Goal: Information Seeking & Learning: Learn about a topic

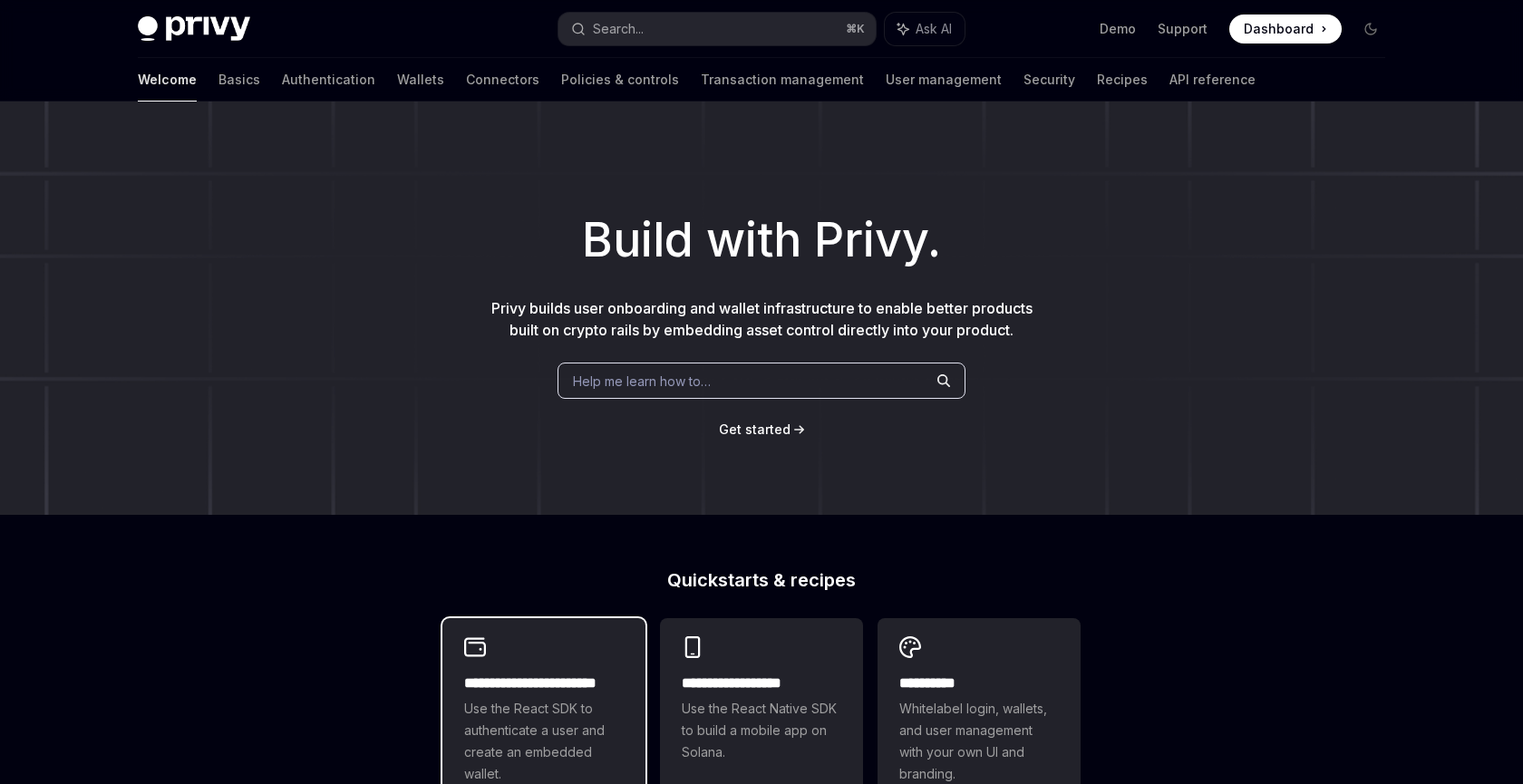
scroll to position [262, 0]
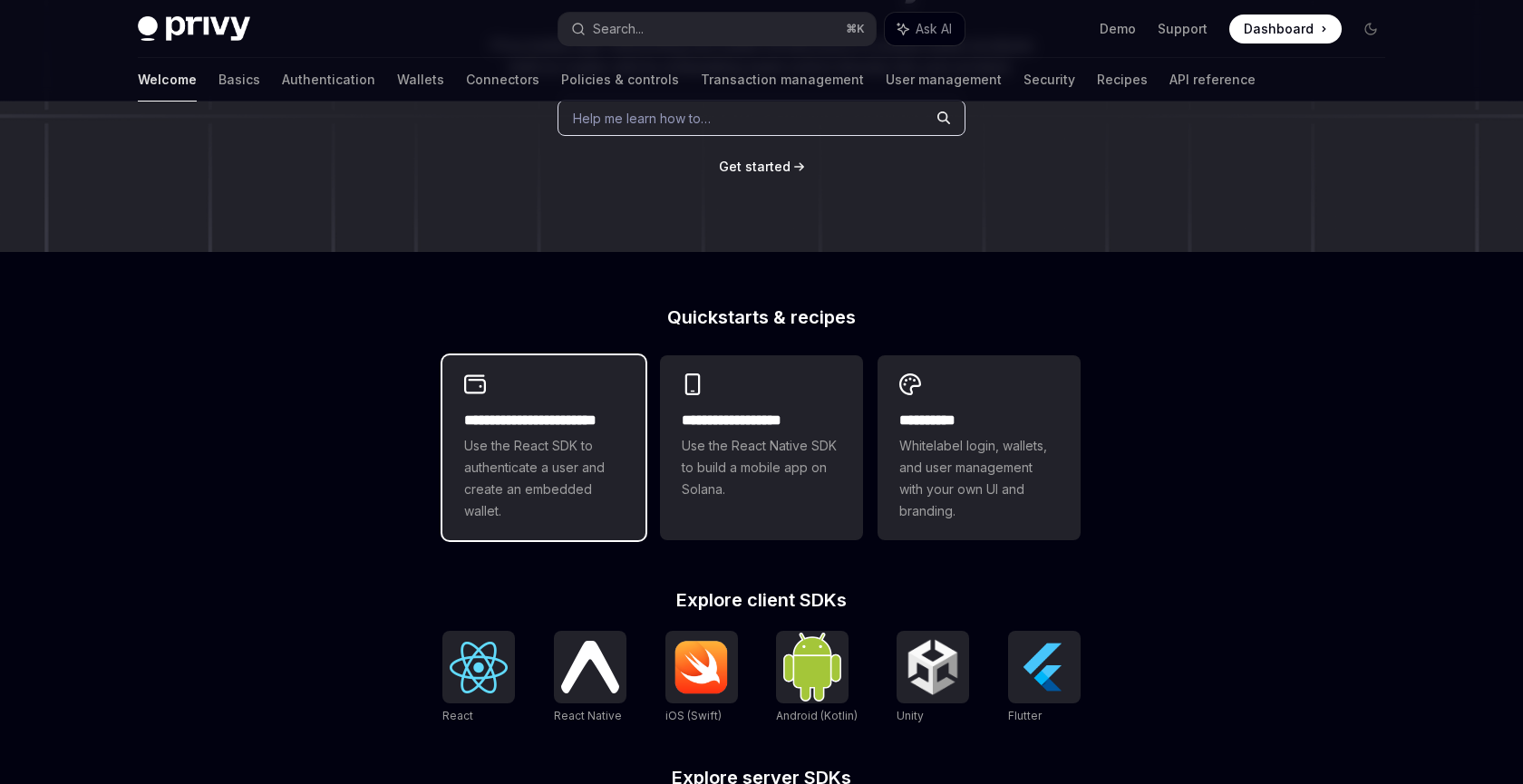
click at [557, 467] on span "Use the React SDK to authenticate a user and create an embedded wallet." at bounding box center [543, 478] width 159 height 87
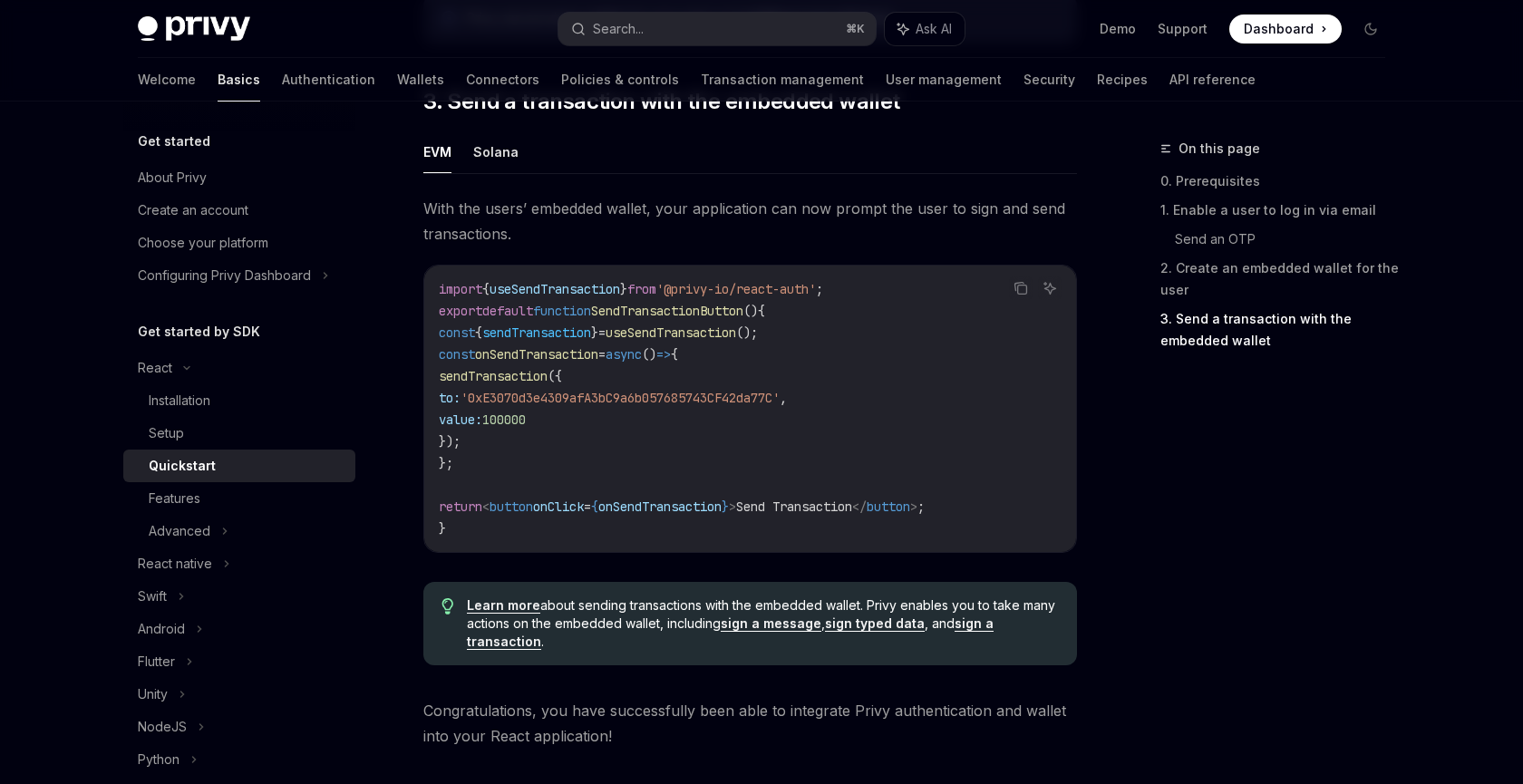
scroll to position [1605, 0]
click at [533, 403] on span "'0xE3070d3e4309afA3bC9a6b057685743CF42da77C'" at bounding box center [620, 396] width 319 height 17
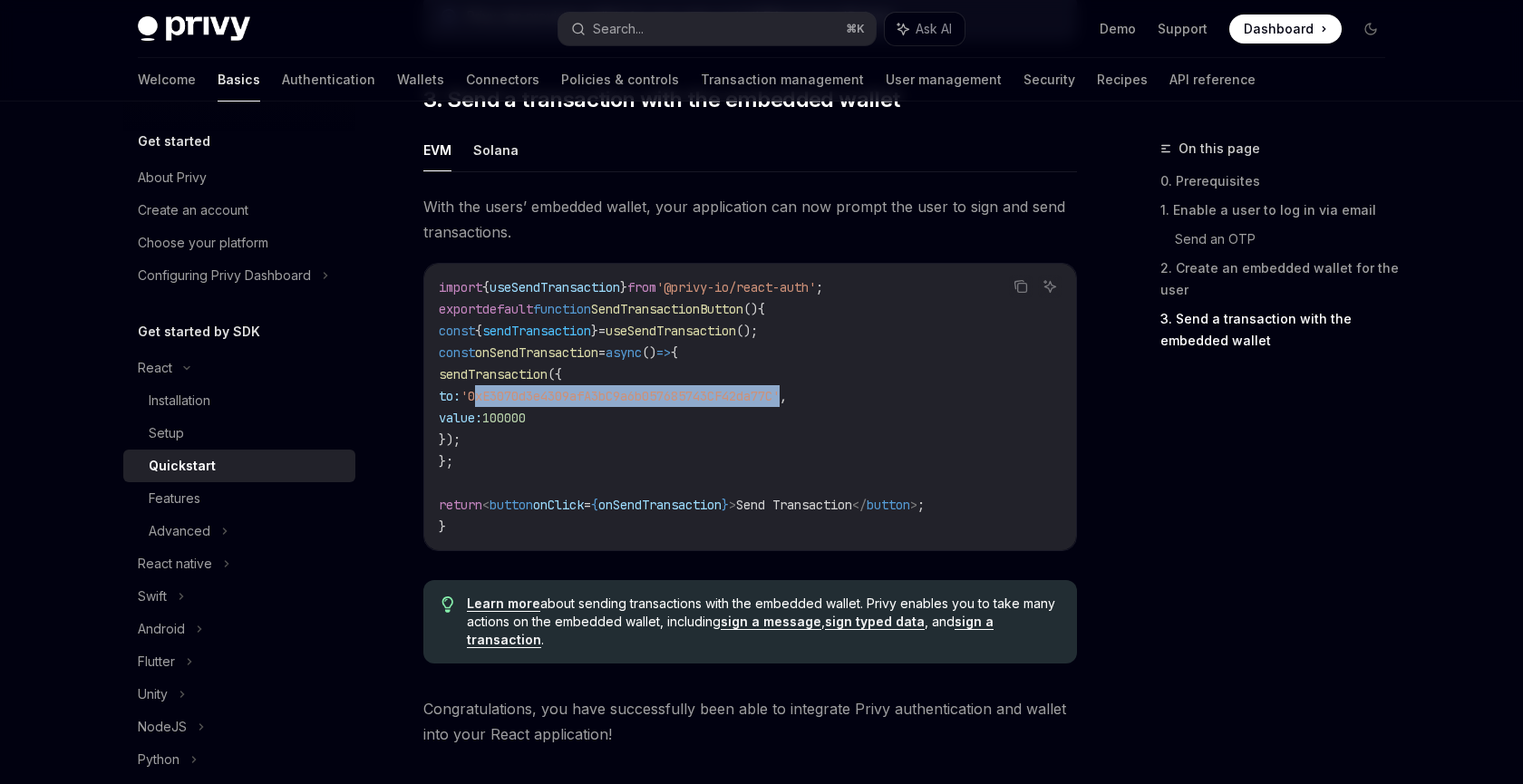
click at [533, 403] on span "'0xE3070d3e4309afA3bC9a6b057685743CF42da77C'" at bounding box center [620, 396] width 319 height 17
click at [515, 381] on span "sendTransaction" at bounding box center [492, 374] width 109 height 17
click at [548, 357] on span "onSendTransaction" at bounding box center [536, 352] width 123 height 17
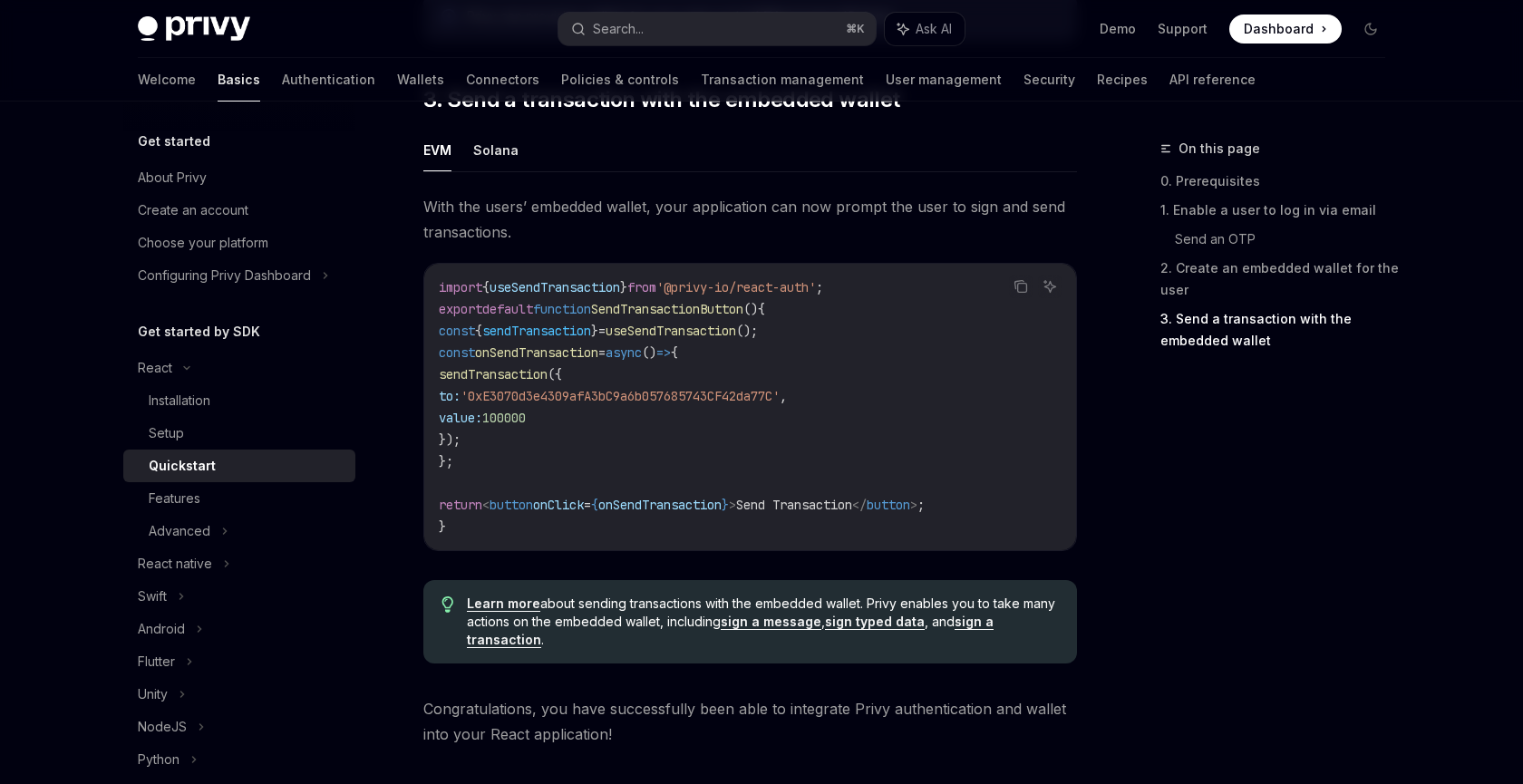
click at [713, 339] on span "useSendTransaction" at bounding box center [670, 330] width 131 height 17
click at [567, 356] on span "onSendTransaction" at bounding box center [536, 352] width 123 height 17
click at [567, 339] on span "sendTransaction" at bounding box center [536, 330] width 109 height 17
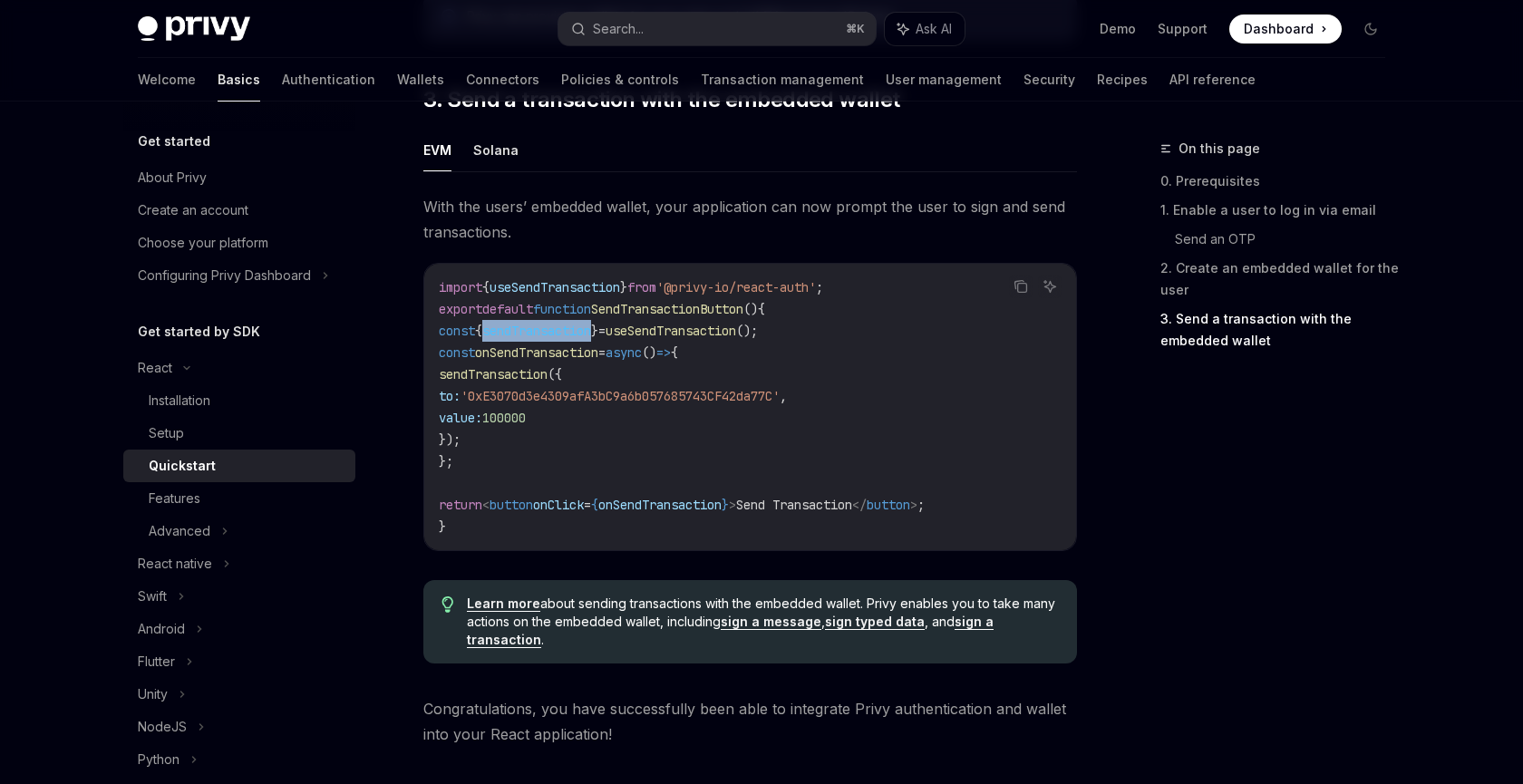
click at [567, 339] on span "sendTransaction" at bounding box center [536, 330] width 109 height 17
click at [716, 338] on span "useSendTransaction" at bounding box center [670, 330] width 131 height 17
click at [591, 338] on span "sendTransaction" at bounding box center [536, 330] width 109 height 17
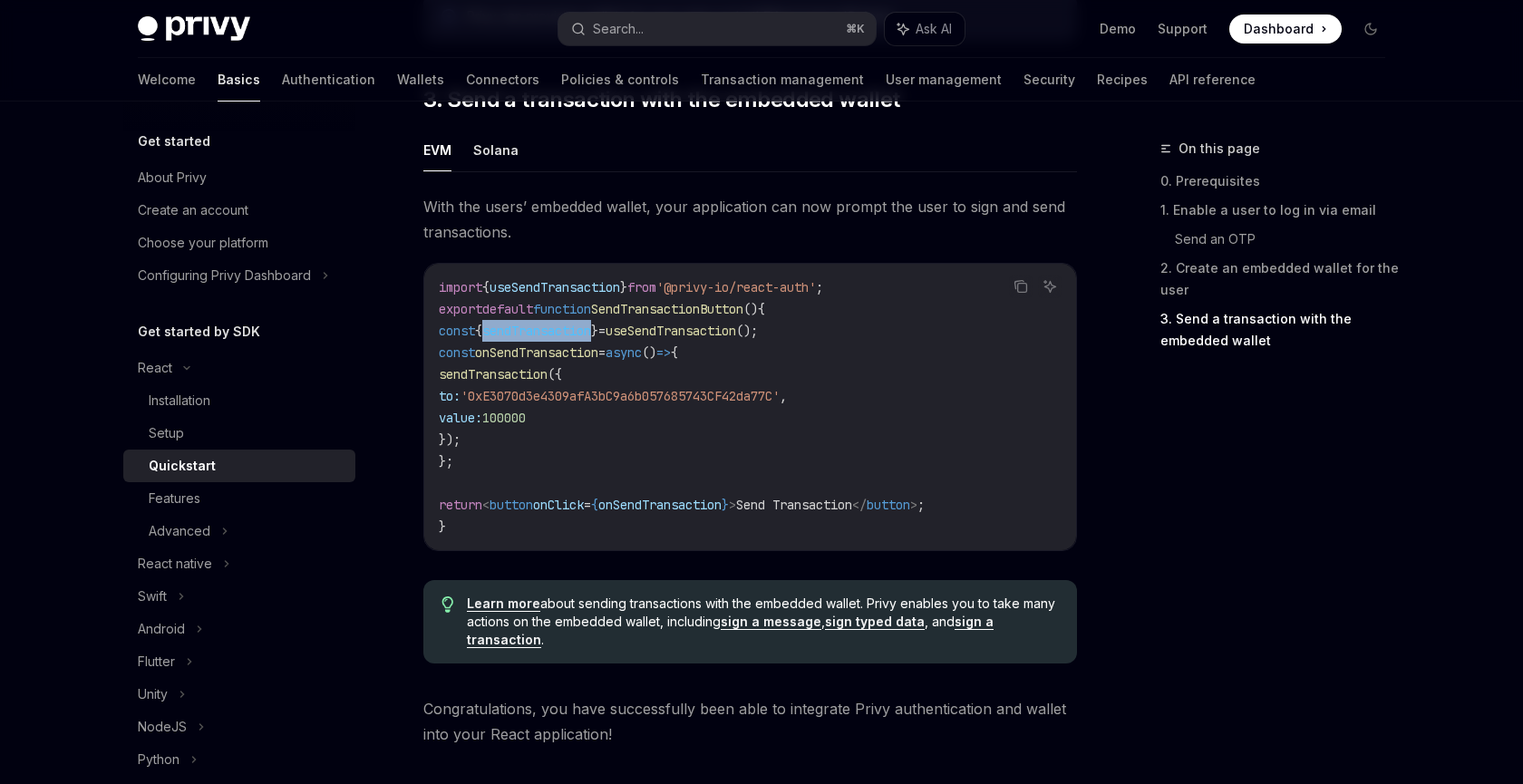
click at [591, 338] on span "sendTransaction" at bounding box center [536, 330] width 109 height 17
click at [540, 377] on span "sendTransaction" at bounding box center [492, 374] width 109 height 17
click at [526, 426] on span "100000" at bounding box center [504, 418] width 43 height 17
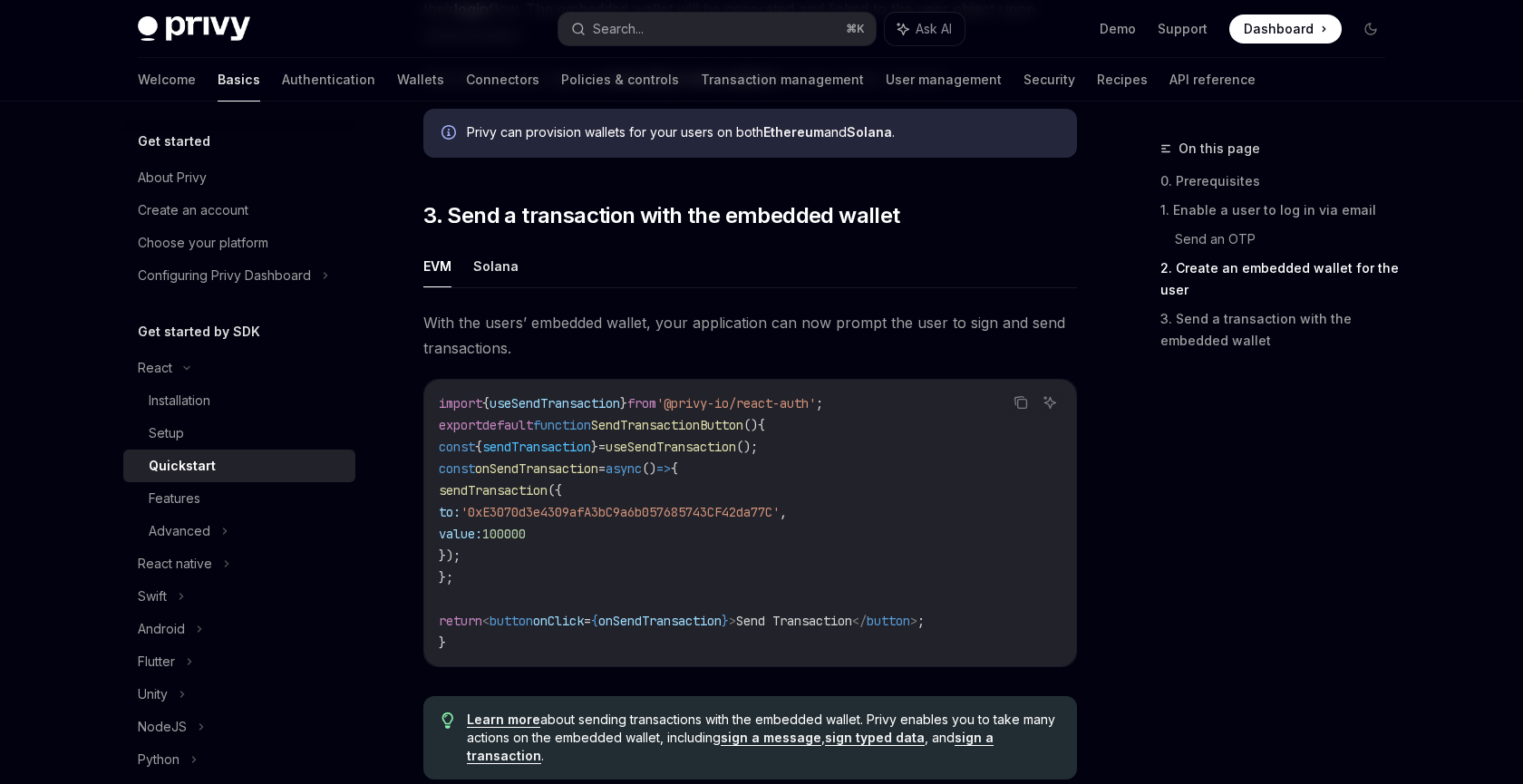
scroll to position [1484, 0]
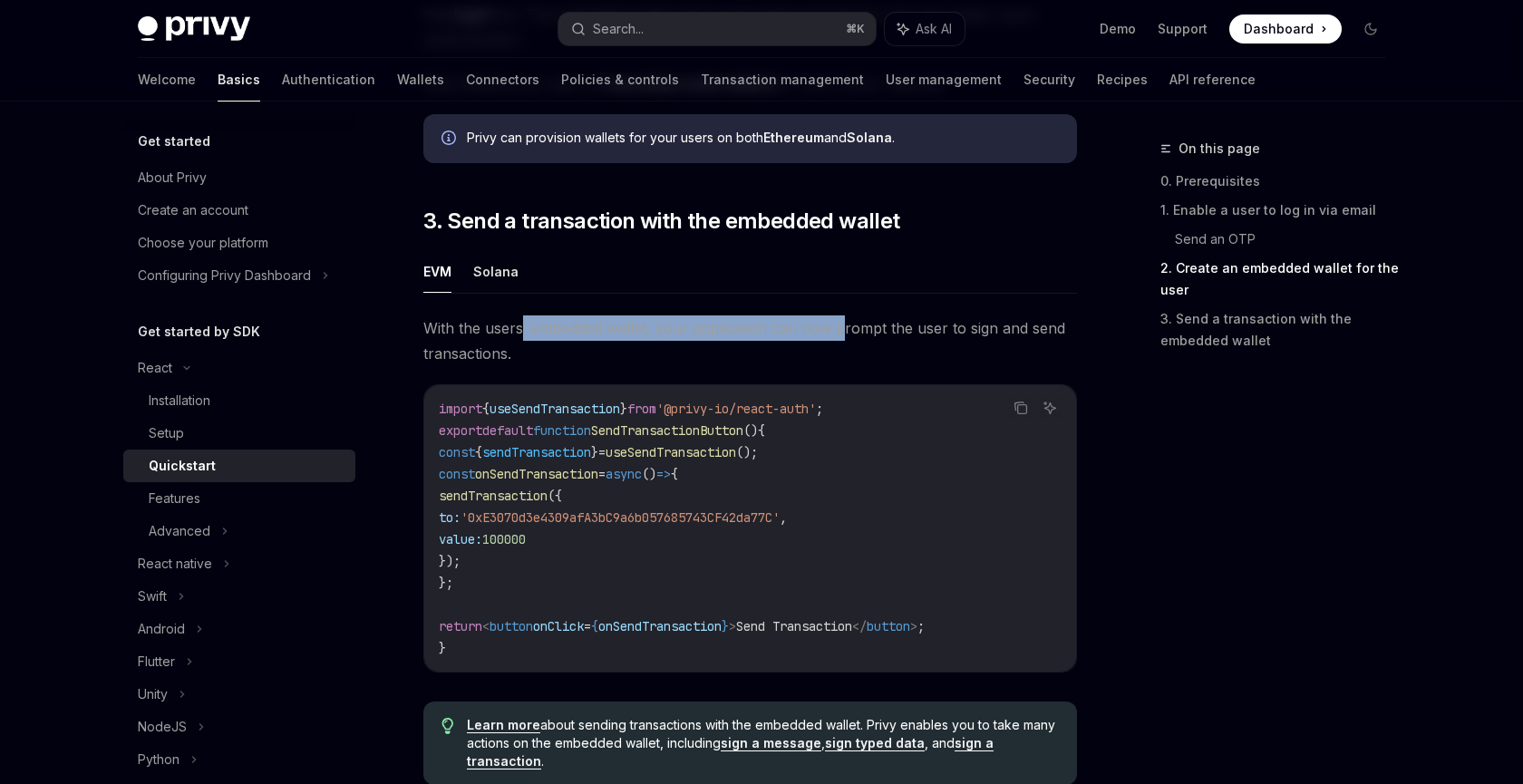
drag, startPoint x: 521, startPoint y: 338, endPoint x: 843, endPoint y: 348, distance: 322.2
click at [843, 348] on span "With the users’ embedded wallet, your application can now prompt the user to si…" at bounding box center [750, 341] width 653 height 51
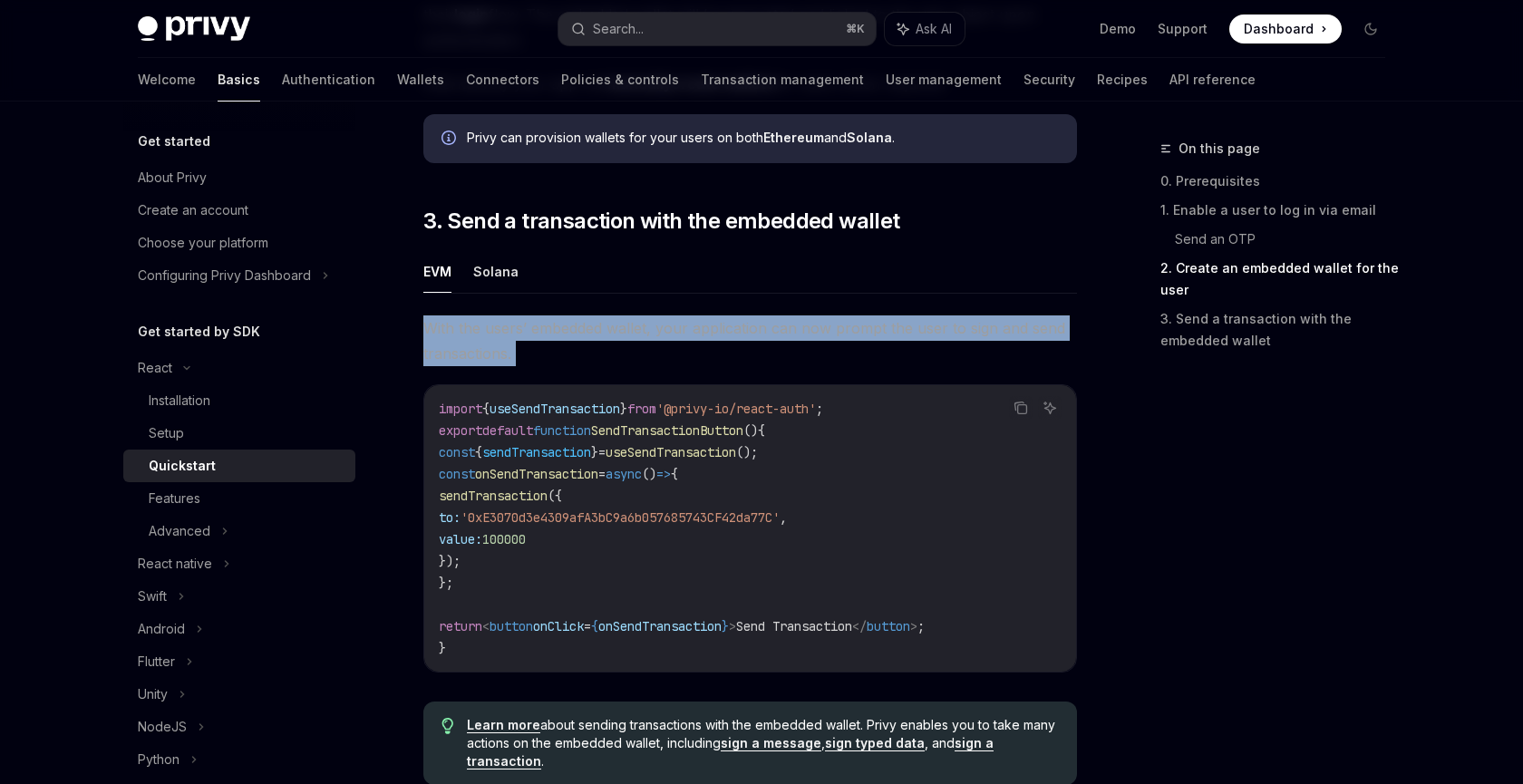
click at [843, 348] on span "With the users’ embedded wallet, your application can now prompt the user to si…" at bounding box center [750, 341] width 653 height 51
click at [725, 348] on span "With the users’ embedded wallet, your application can now prompt the user to si…" at bounding box center [750, 341] width 653 height 51
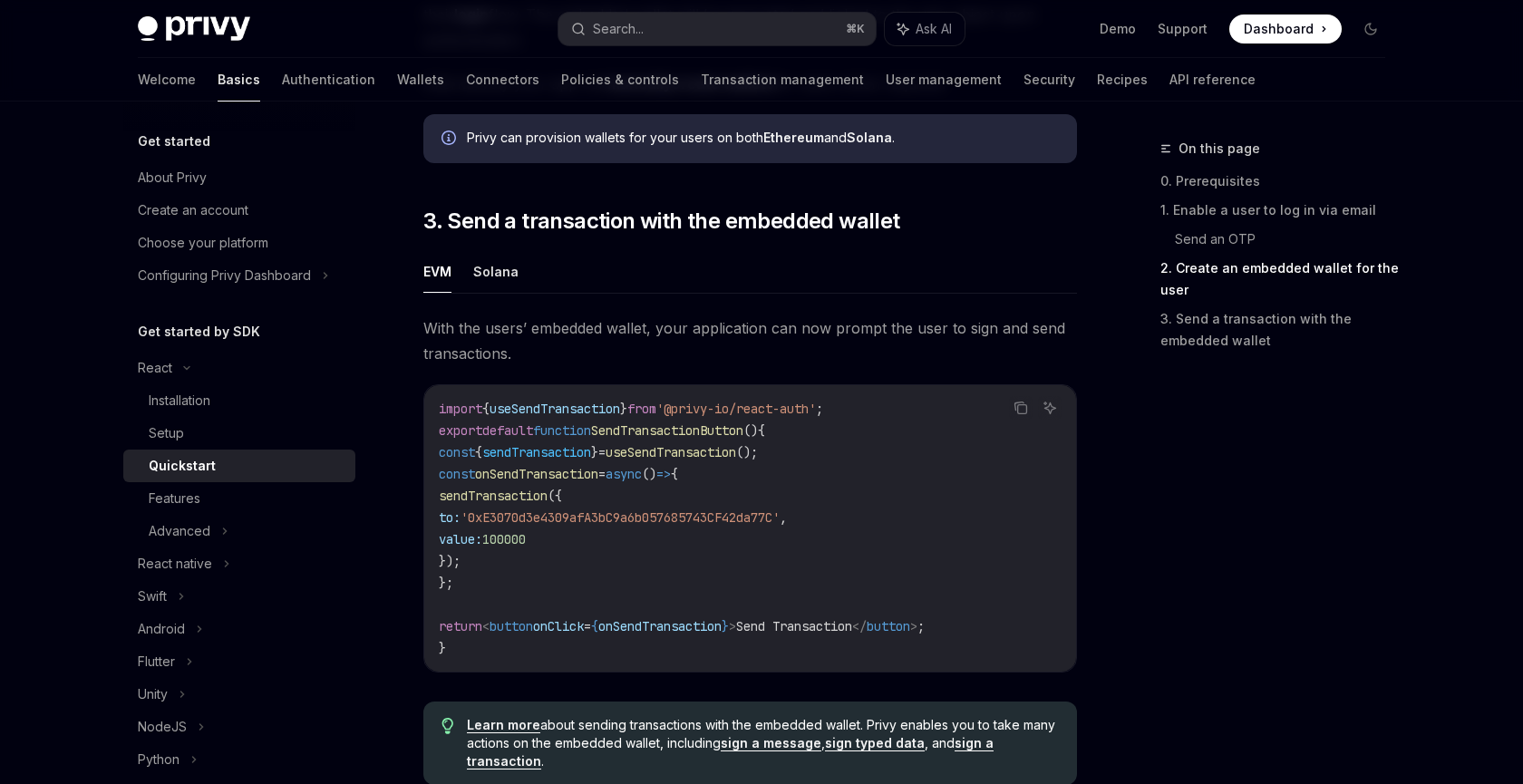
click at [725, 348] on span "With the users’ embedded wallet, your application can now prompt the user to si…" at bounding box center [750, 341] width 653 height 51
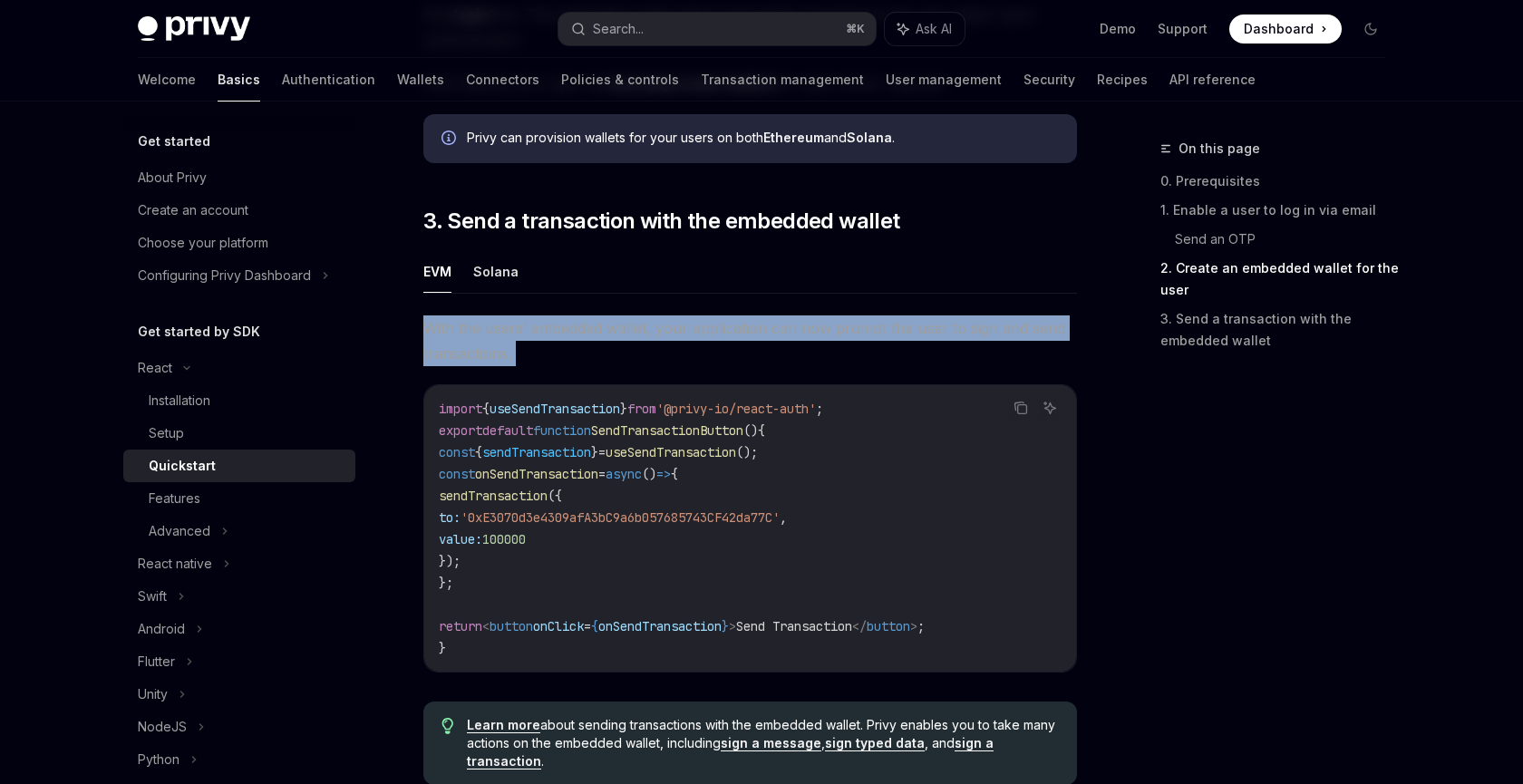
drag, startPoint x: 726, startPoint y: 348, endPoint x: 601, endPoint y: 341, distance: 125.2
click at [608, 340] on span "With the users’ embedded wallet, your application can now prompt the user to si…" at bounding box center [750, 341] width 653 height 51
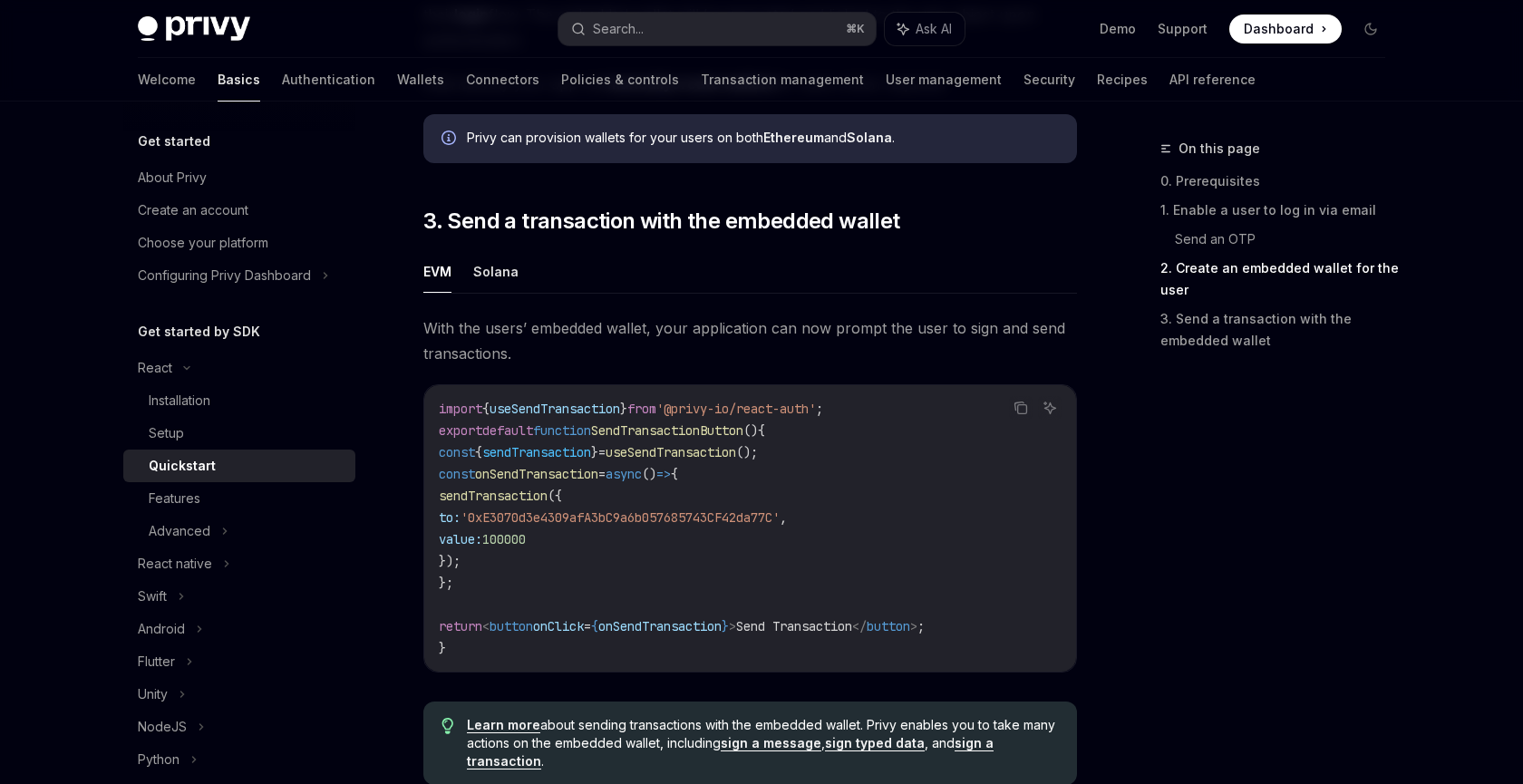
click at [565, 482] on span "onSendTransaction" at bounding box center [536, 474] width 123 height 17
click at [565, 461] on span "sendTransaction" at bounding box center [536, 452] width 109 height 17
click at [719, 461] on span "useSendTransaction" at bounding box center [670, 452] width 131 height 17
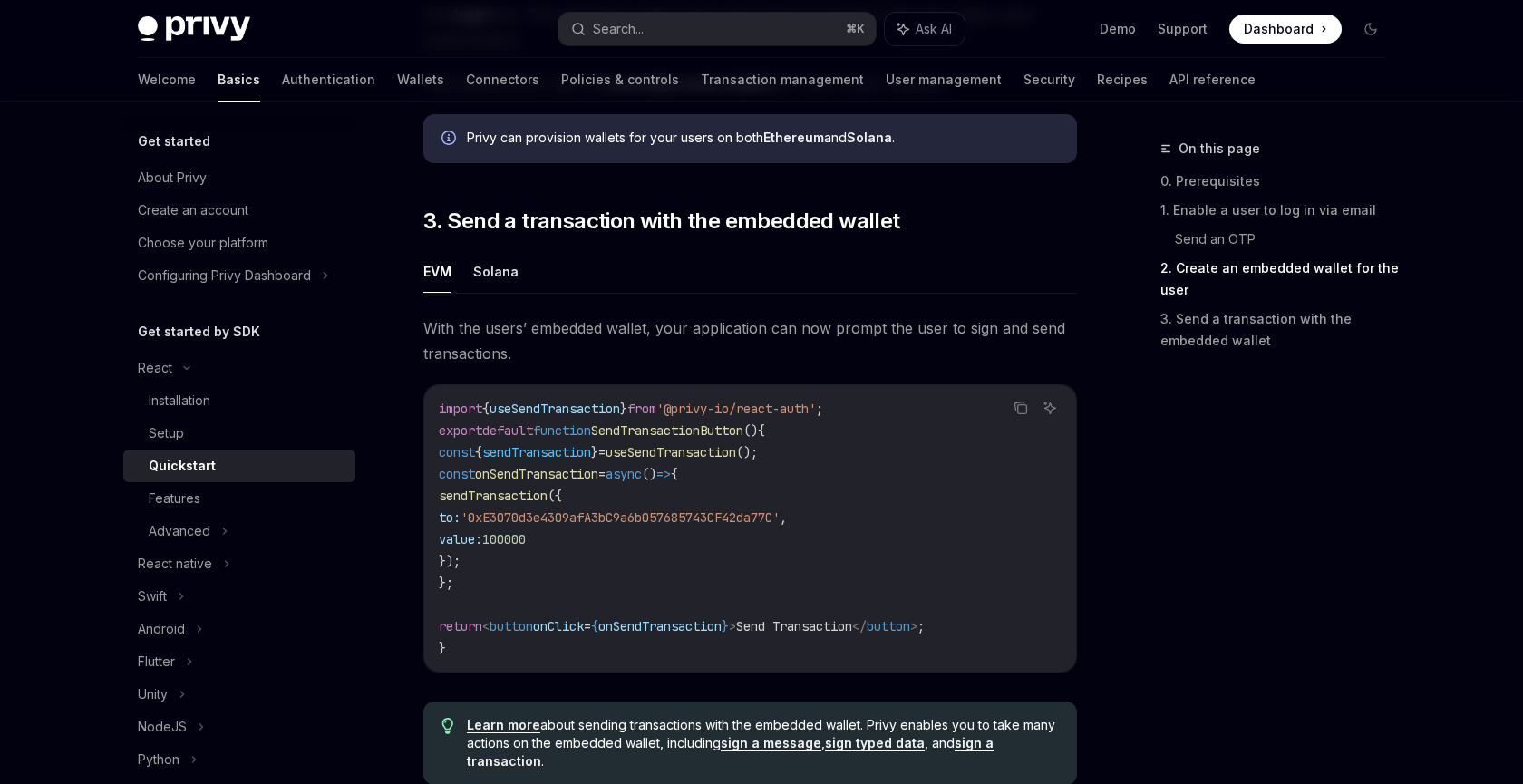
click at [655, 438] on span "SendTransactionButton" at bounding box center [666, 430] width 152 height 17
drag, startPoint x: 699, startPoint y: 415, endPoint x: 592, endPoint y: 569, distance: 187.5
click at [592, 568] on code "import { useSendTransaction } from '@privy-io/react-auth' ; export default func…" at bounding box center [750, 529] width 623 height 261
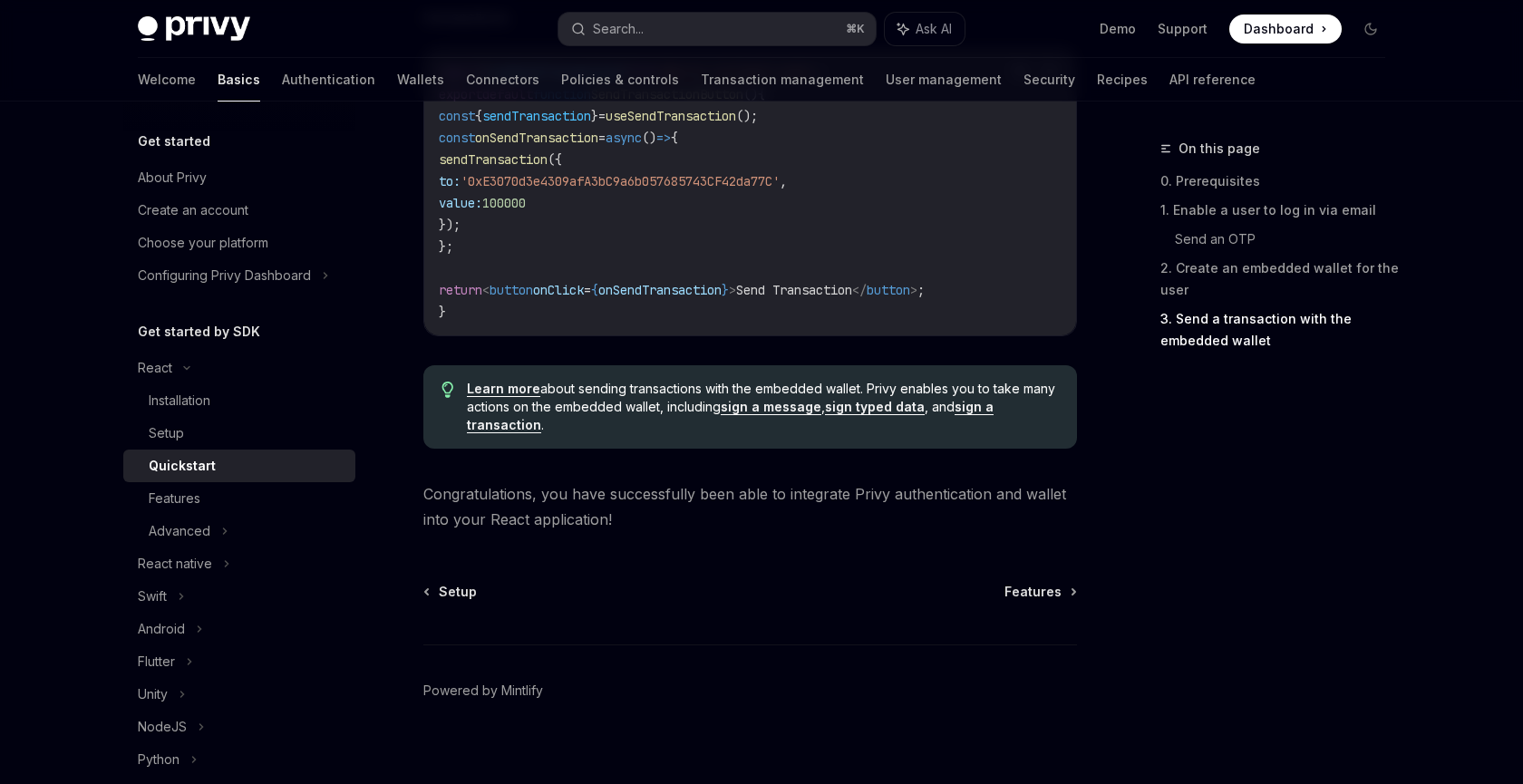
scroll to position [1845, 0]
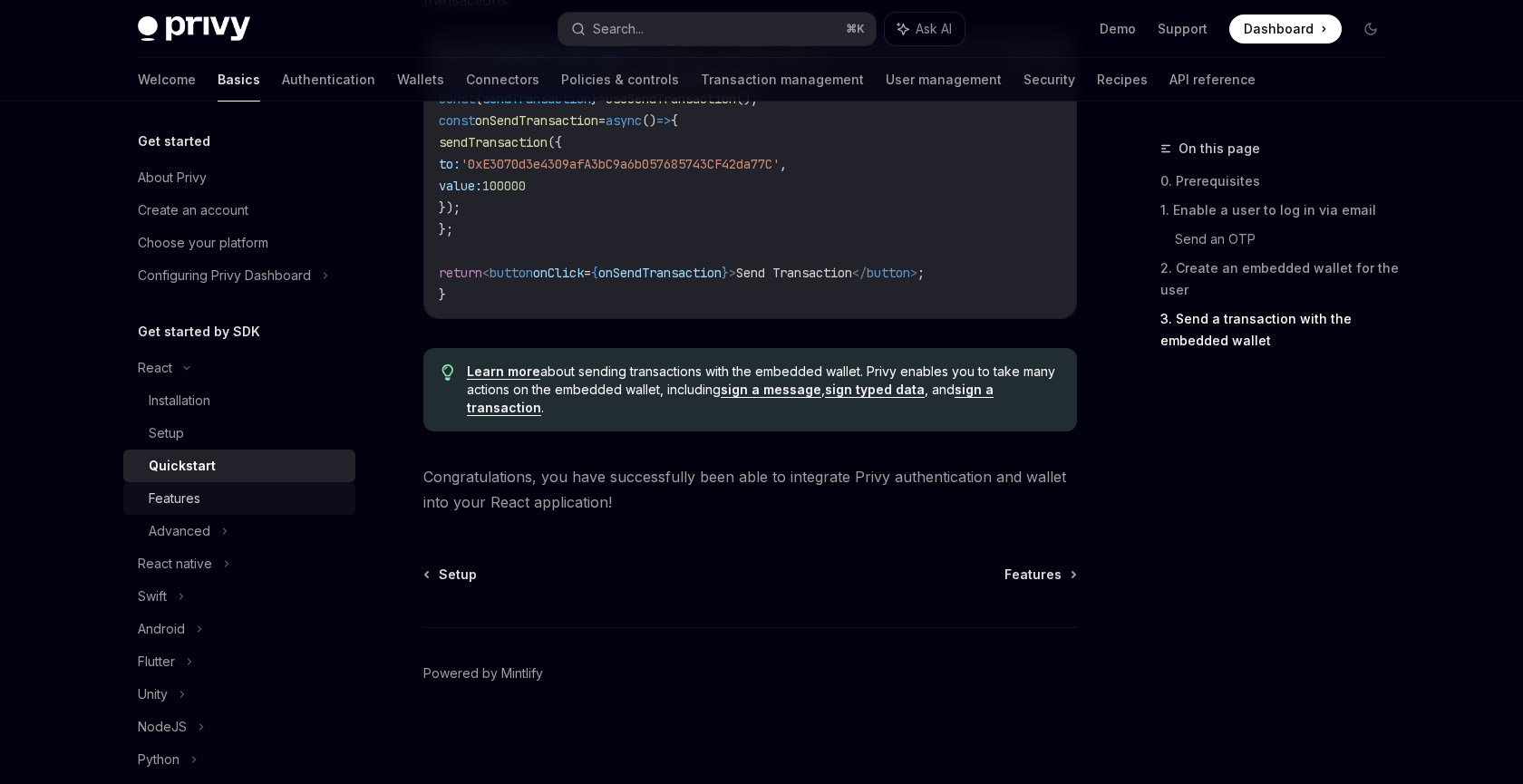
click at [159, 506] on div "Features" at bounding box center [174, 498] width 52 height 22
type textarea "*"
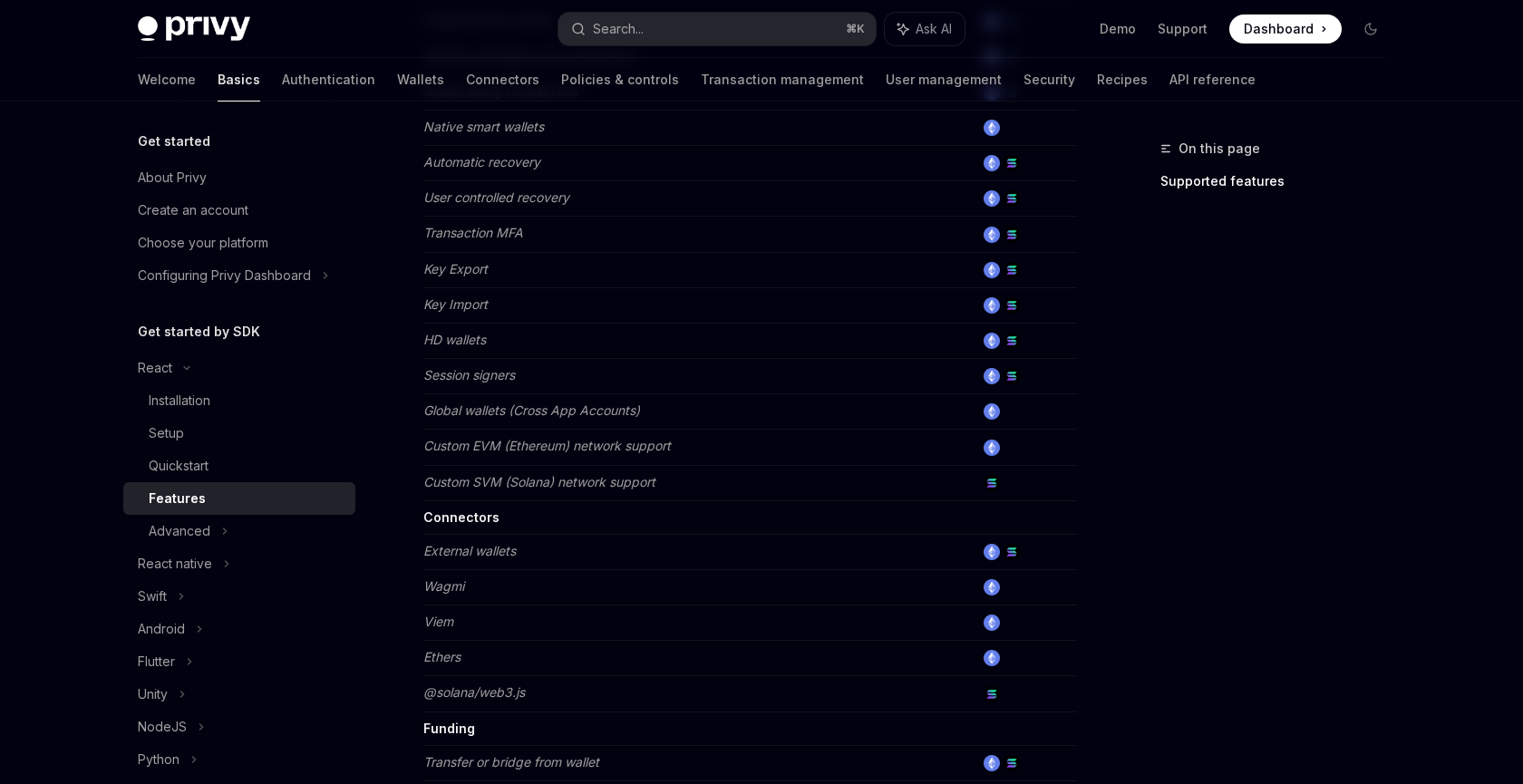
scroll to position [946, 0]
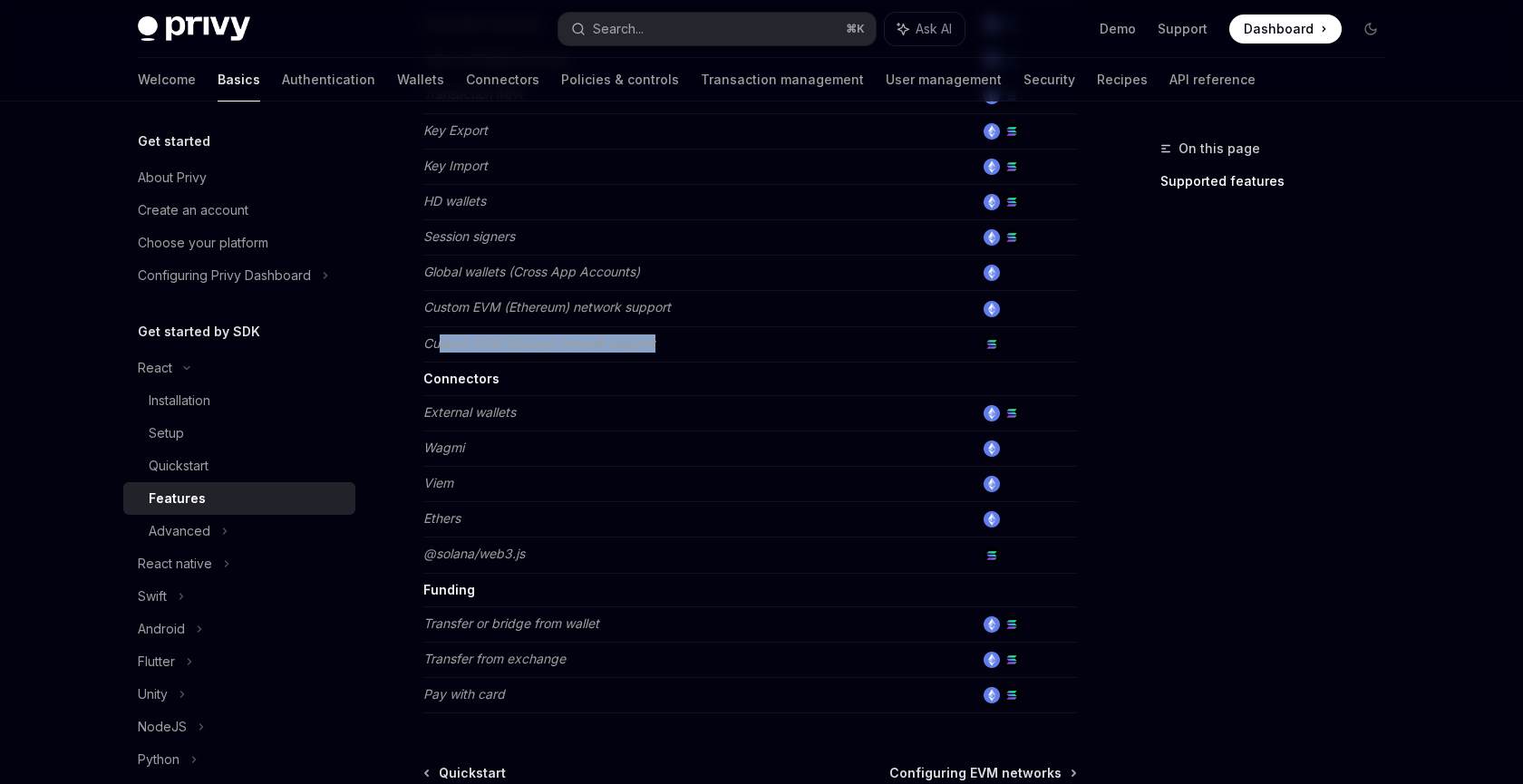
drag, startPoint x: 440, startPoint y: 342, endPoint x: 675, endPoint y: 343, distance: 235.0
click at [671, 343] on td "Custom SVM (Solana) network support" at bounding box center [699, 344] width 551 height 35
click at [664, 343] on td "Custom SVM (Solana) network support" at bounding box center [699, 344] width 551 height 35
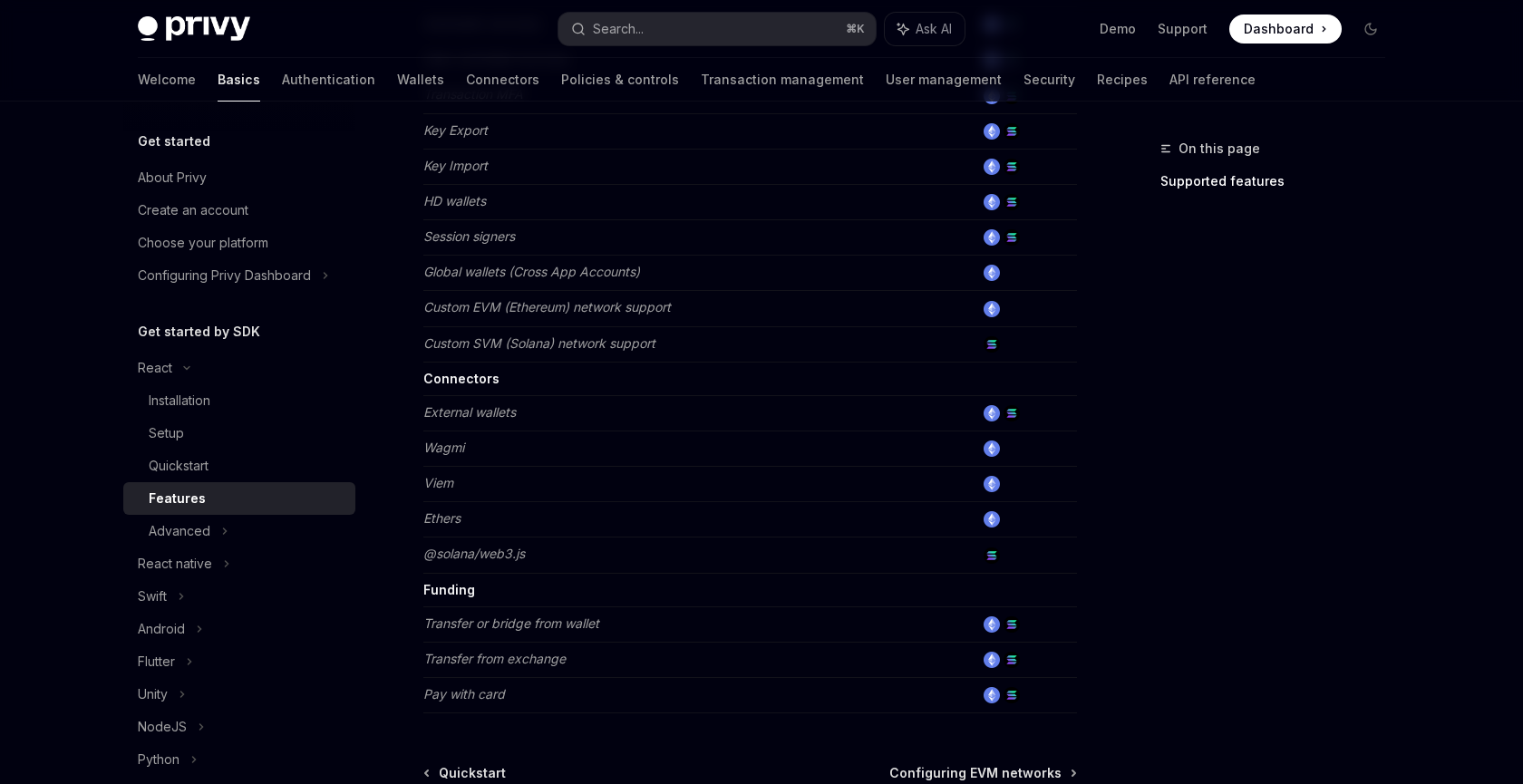
click at [526, 309] on em "Custom EVM (Ethereum) network support" at bounding box center [547, 307] width 248 height 16
click at [582, 309] on em "Custom EVM (Ethereum) network support" at bounding box center [547, 307] width 248 height 16
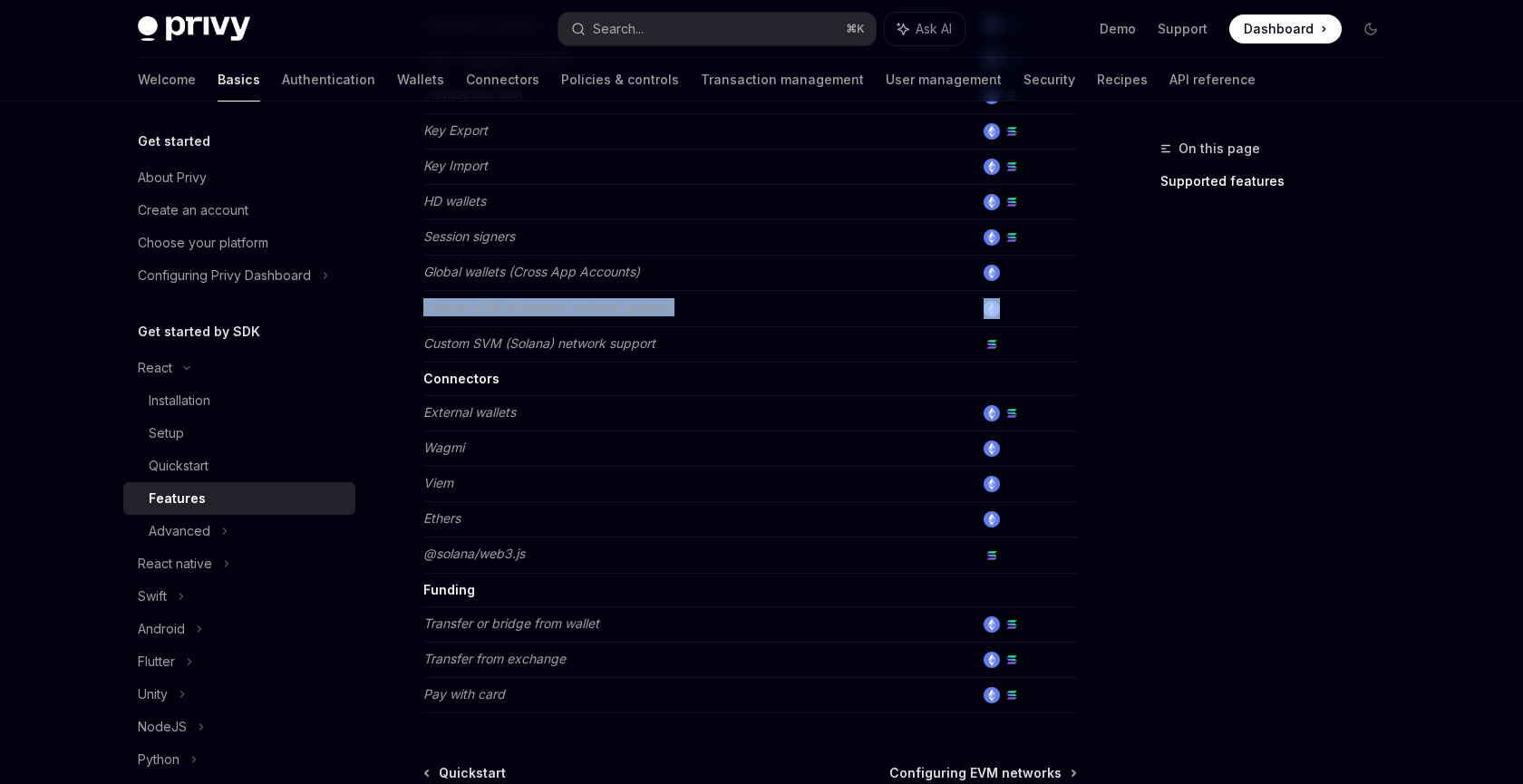
click at [582, 309] on em "Custom EVM (Ethereum) network support" at bounding box center [547, 307] width 248 height 16
click at [601, 309] on em "Custom EVM (Ethereum) network support" at bounding box center [547, 307] width 248 height 16
click at [543, 277] on em "Global wallets (Cross App Accounts)" at bounding box center [532, 271] width 216 height 16
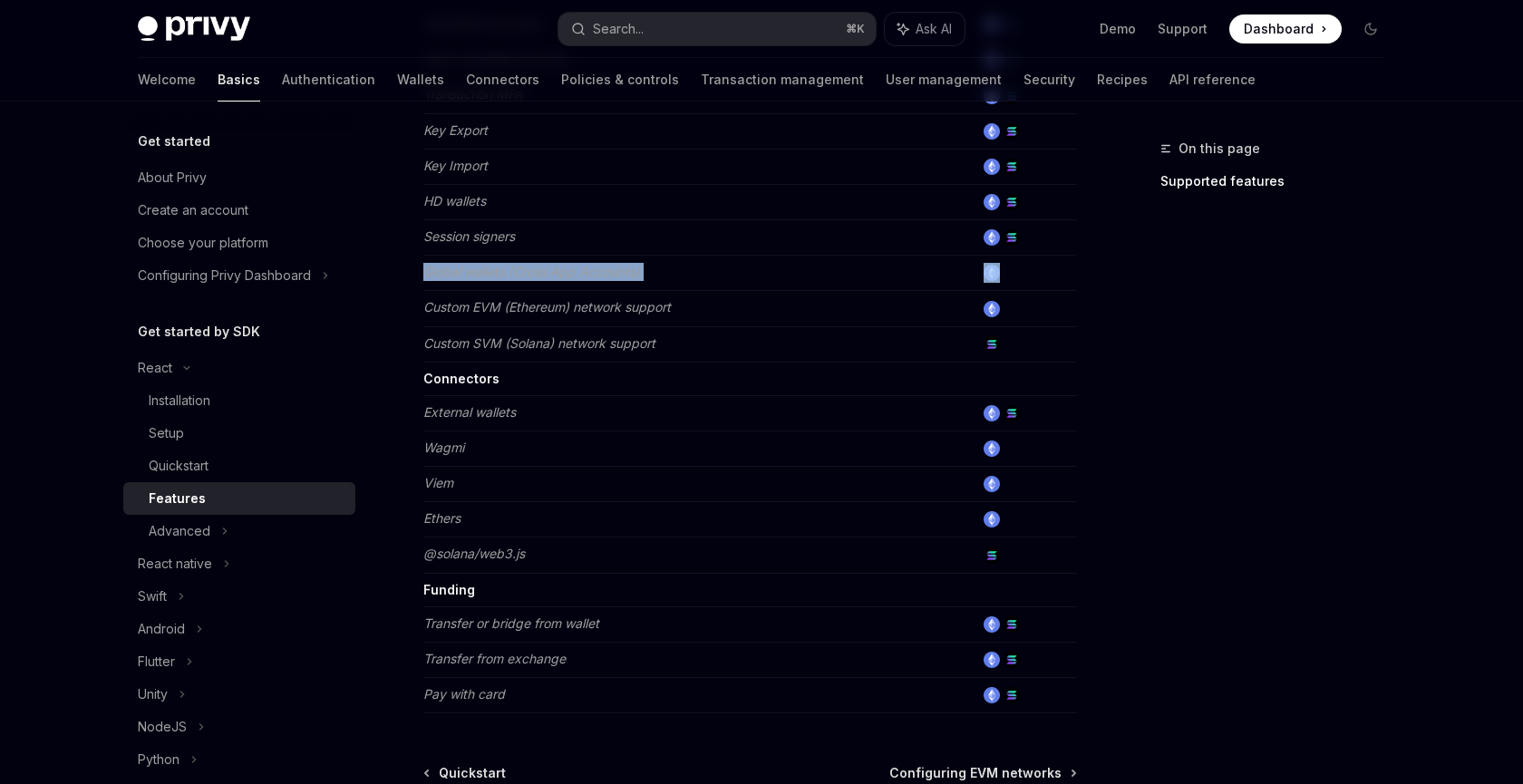
click at [543, 277] on em "Global wallets (Cross App Accounts)" at bounding box center [532, 271] width 216 height 16
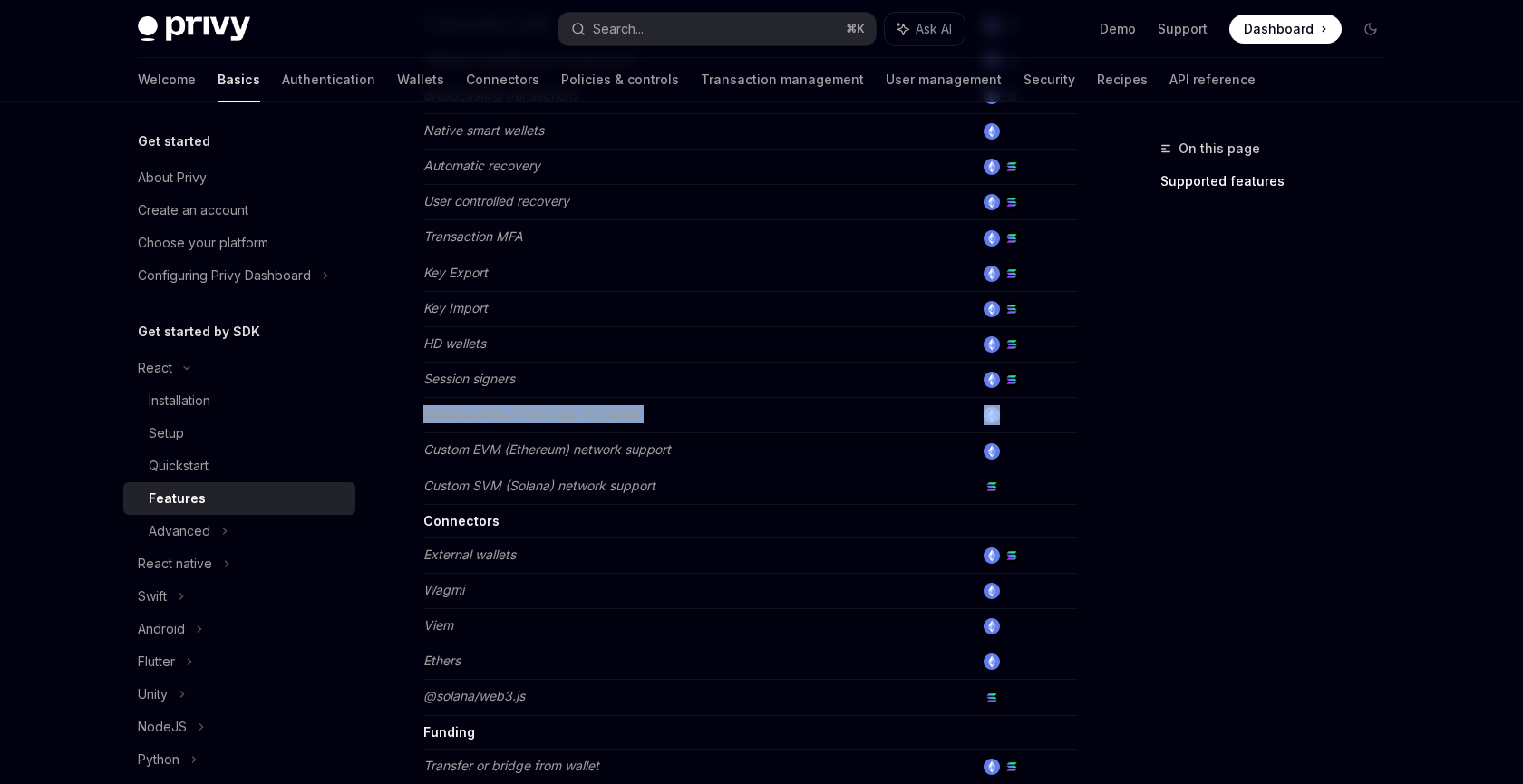
scroll to position [796, 0]
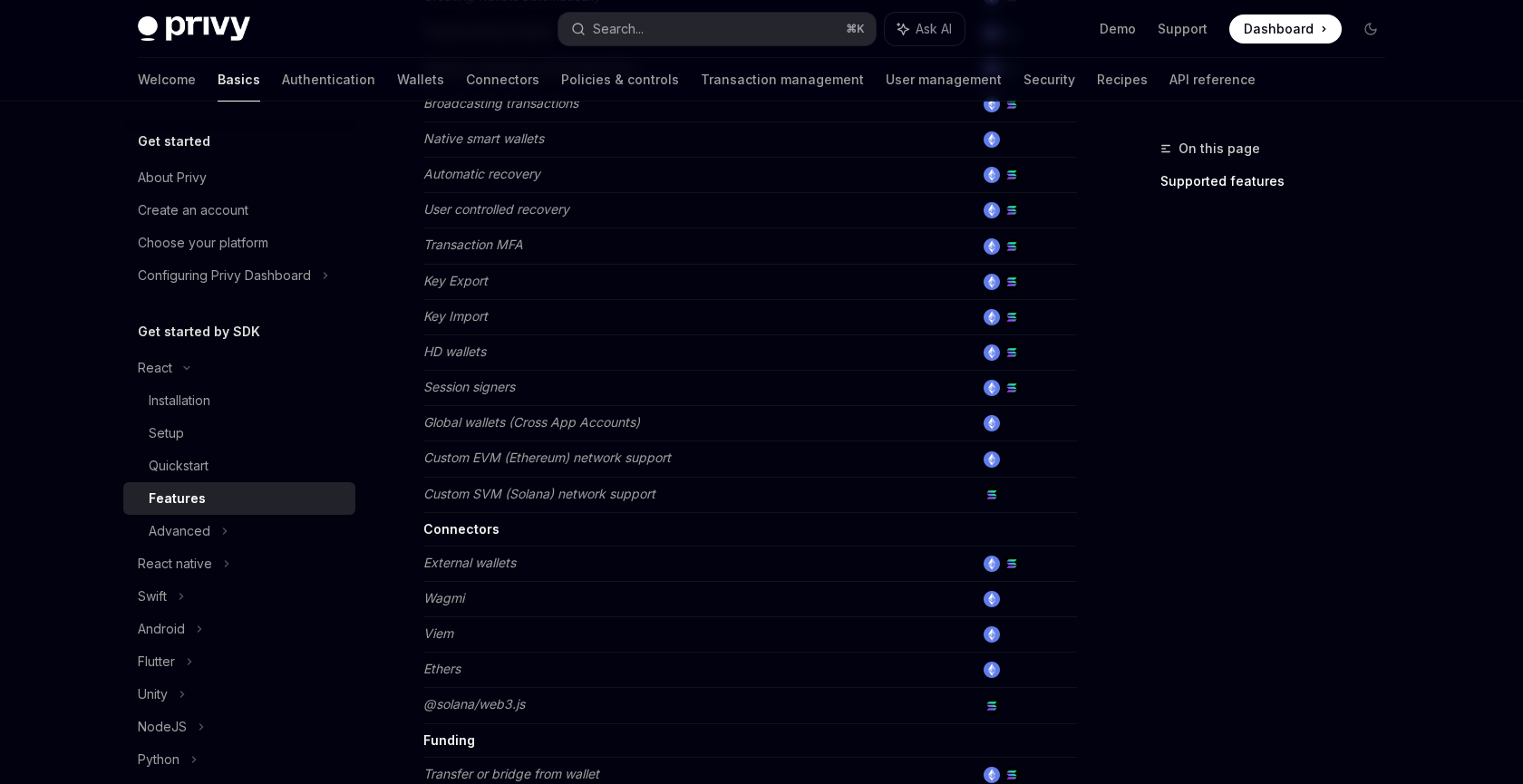
click at [496, 386] on em "Session signers" at bounding box center [469, 387] width 91 height 16
click at [495, 393] on em "Session signers" at bounding box center [469, 387] width 91 height 16
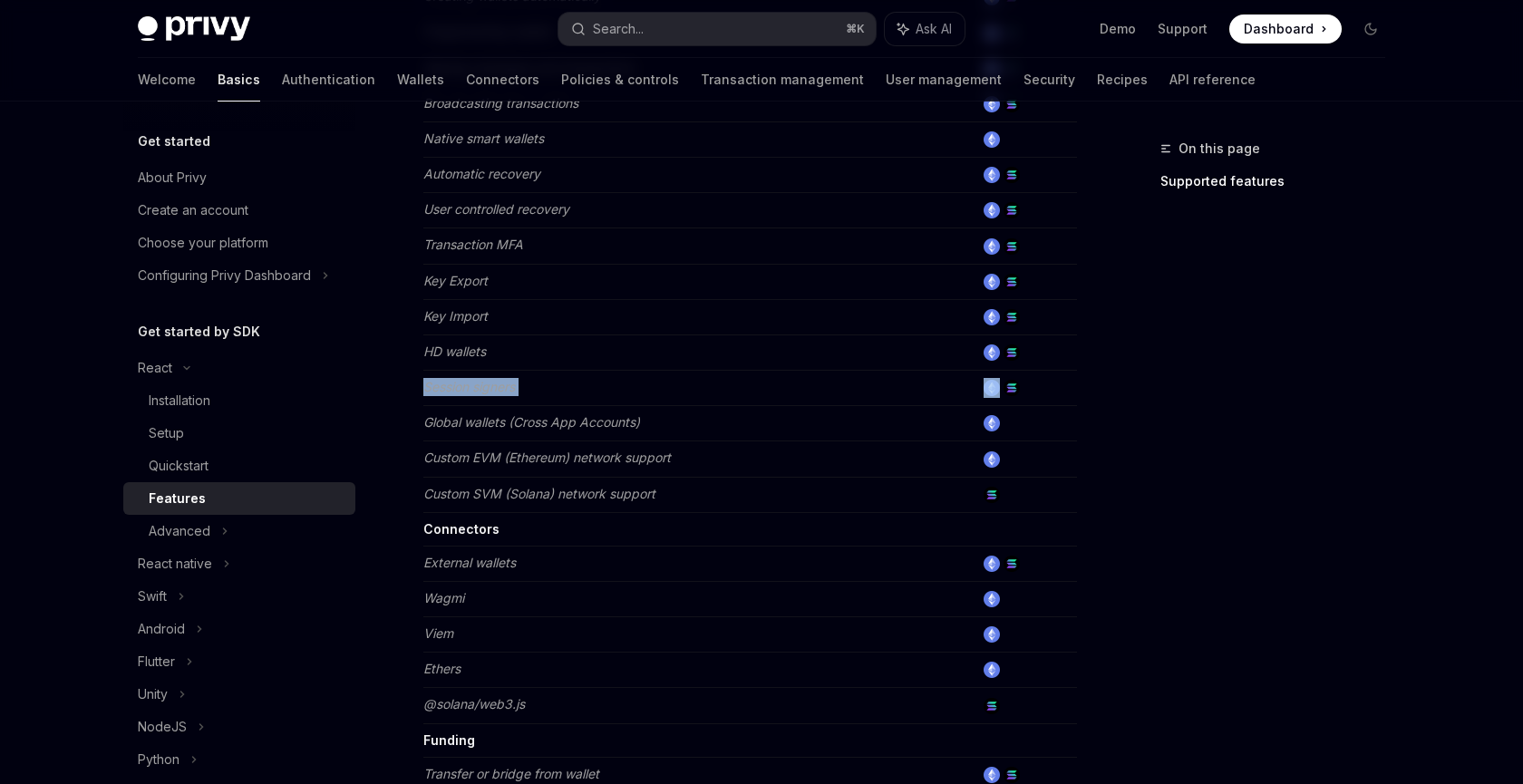
click at [495, 393] on em "Session signers" at bounding box center [469, 387] width 91 height 16
